Goal: Book appointment/travel/reservation

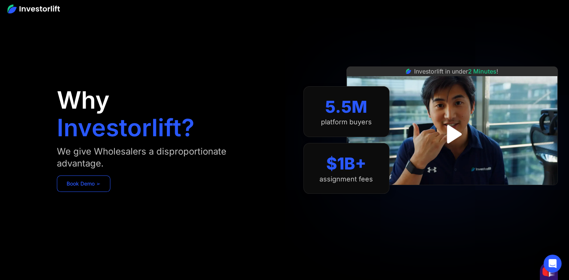
click at [78, 184] on link "Book Demo ➢" at bounding box center [83, 184] width 53 height 16
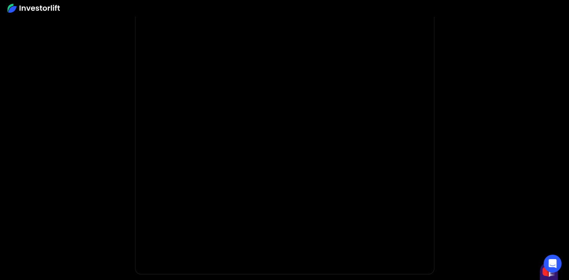
scroll to position [75, 0]
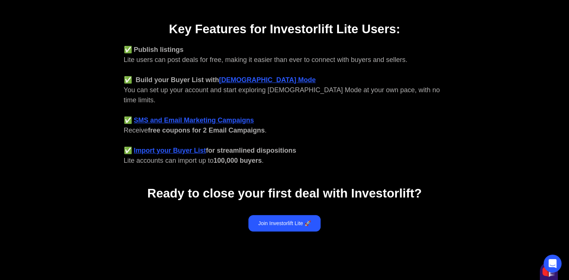
scroll to position [299, 0]
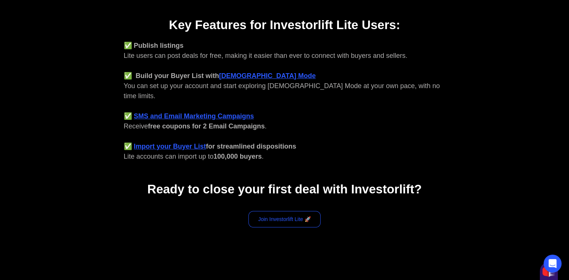
click at [263, 211] on link "Join Investorlift Lite 🚀" at bounding box center [284, 219] width 72 height 16
